Goal: Information Seeking & Learning: Find specific page/section

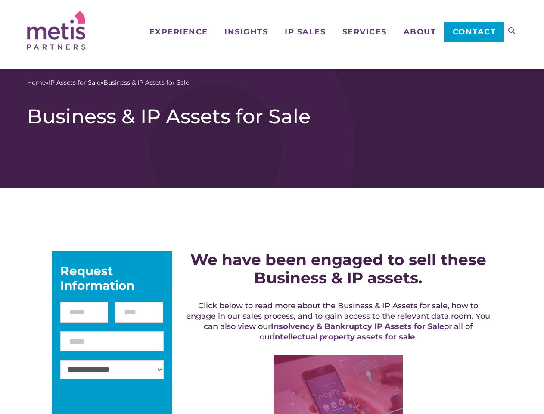
click at [512, 31] on icon at bounding box center [512, 30] width 7 height 7
